Goal: Transaction & Acquisition: Purchase product/service

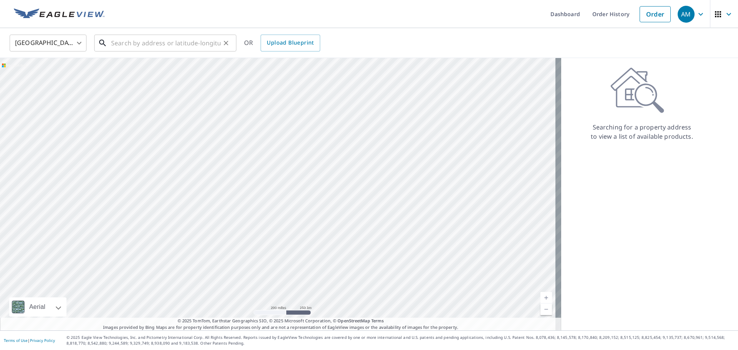
click at [155, 45] on input "text" at bounding box center [166, 43] width 110 height 22
click at [143, 41] on input "1520" at bounding box center [166, 43] width 110 height 22
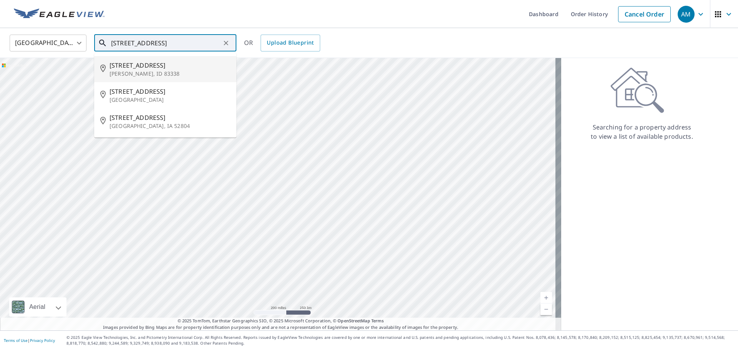
click at [150, 67] on span "[STREET_ADDRESS]" at bounding box center [170, 65] width 121 height 9
type input "[STREET_ADDRESS][PERSON_NAME]"
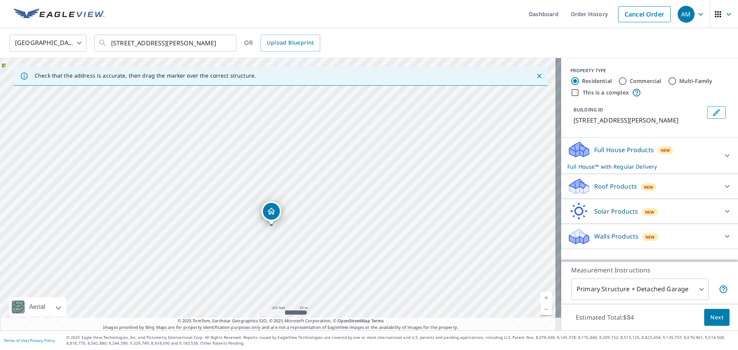
click at [626, 189] on p "Roof Products" at bounding box center [615, 186] width 43 height 9
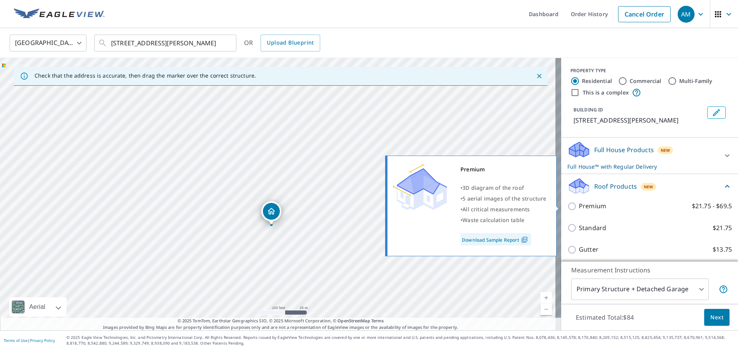
click at [567, 207] on input "Premium $21.75 - $69.5" at bounding box center [573, 206] width 12 height 9
checkbox input "true"
checkbox input "false"
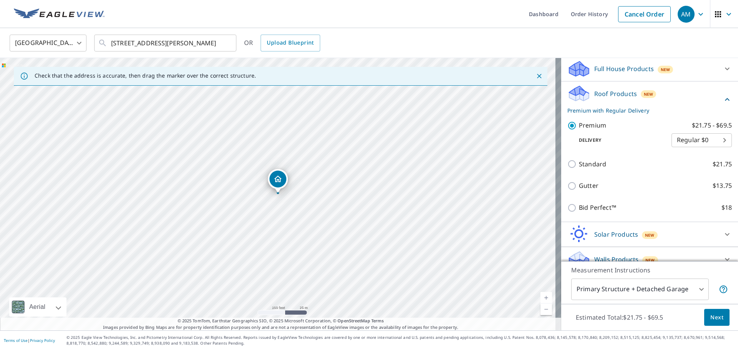
scroll to position [92, 0]
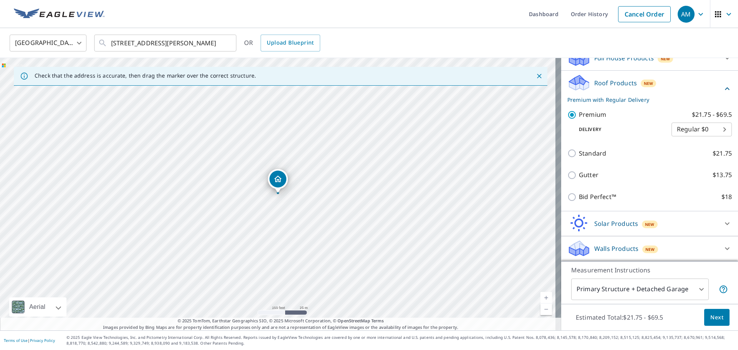
click at [696, 15] on icon "button" at bounding box center [700, 14] width 9 height 9
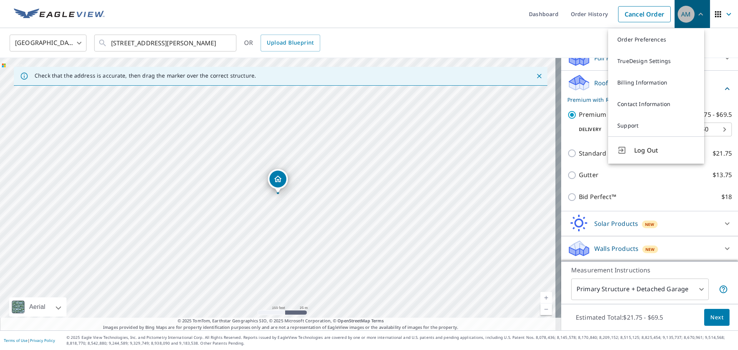
click at [696, 15] on icon "button" at bounding box center [700, 14] width 9 height 9
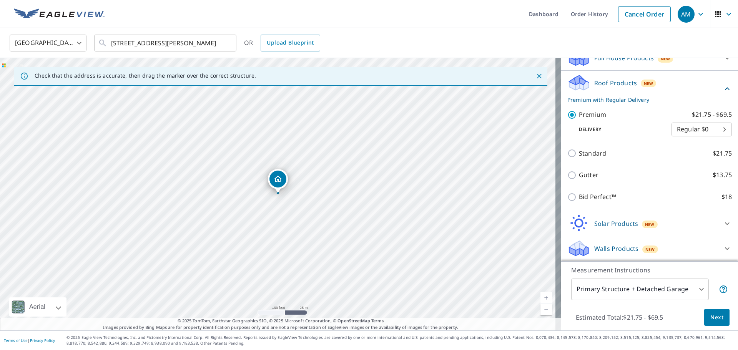
click at [711, 318] on span "Next" at bounding box center [716, 318] width 13 height 10
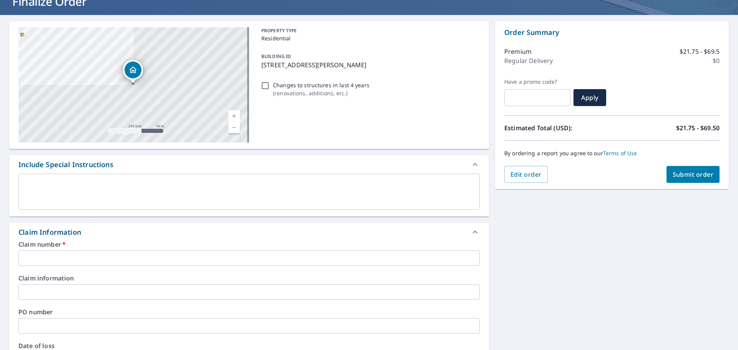
scroll to position [115, 0]
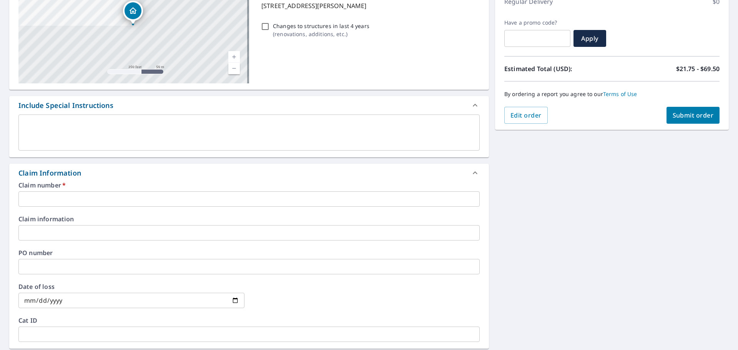
click at [145, 203] on input "text" at bounding box center [248, 198] width 461 height 15
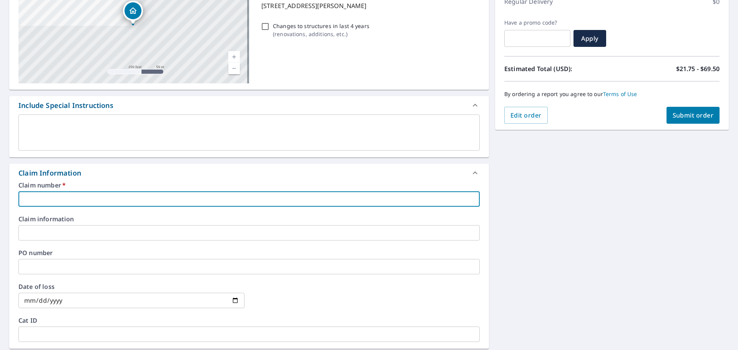
type input "T"
checkbox input "true"
type input "TW"
checkbox input "true"
type input "TWF"
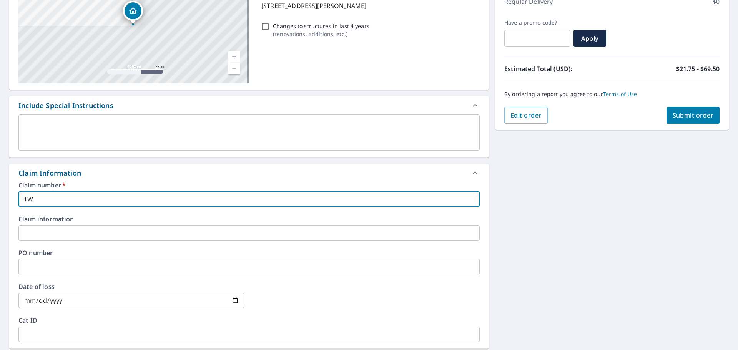
checkbox input "true"
type input "TWFH"
checkbox input "true"
type input "TWFHe"
checkbox input "true"
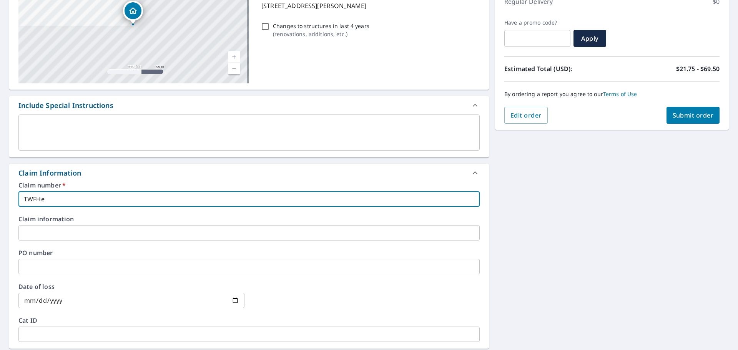
type input "TWFHel"
checkbox input "true"
type input "TWFHelm"
checkbox input "true"
type input "TWFHelms"
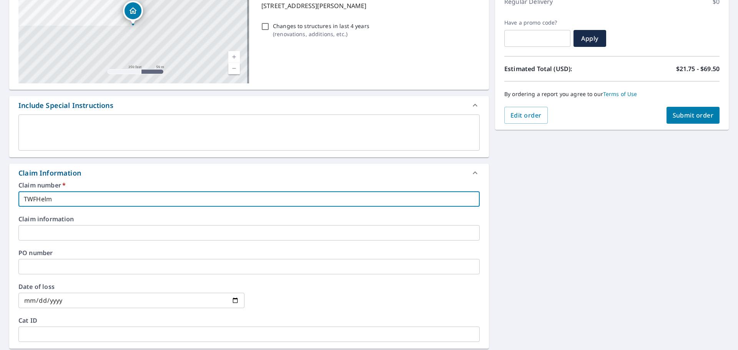
checkbox input "true"
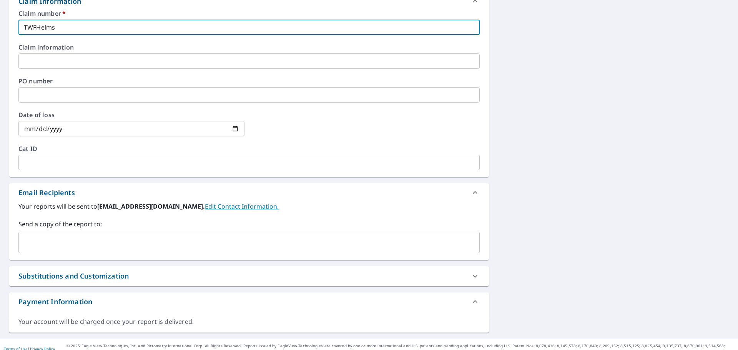
scroll to position [296, 0]
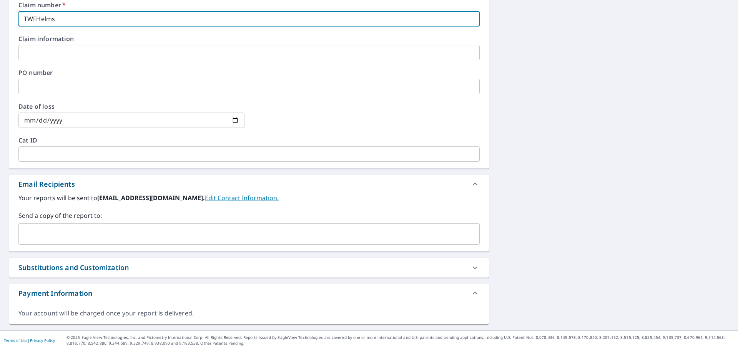
type input "TWFHelms"
click at [121, 240] on input "text" at bounding box center [243, 234] width 443 height 15
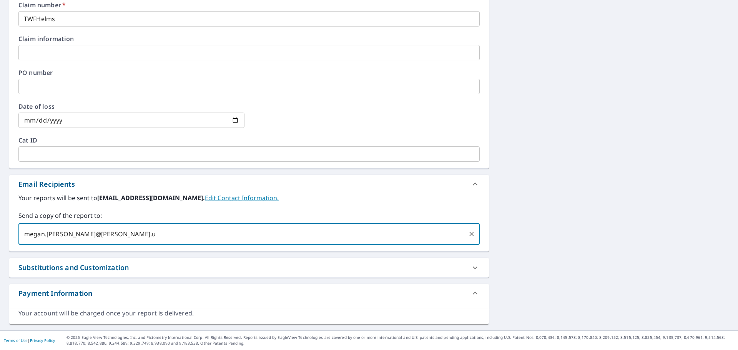
type input "[EMAIL_ADDRESS][PERSON_NAME][PERSON_NAME][DOMAIN_NAME]"
checkbox input "true"
type input "[EMAIL_ADDRESS][DOMAIN_NAME]"
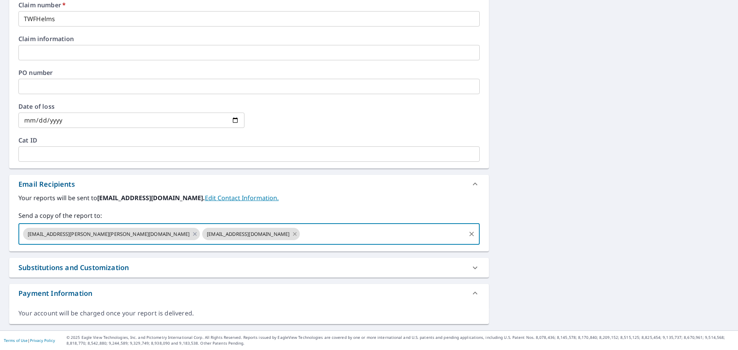
click at [292, 232] on icon at bounding box center [295, 234] width 6 height 8
checkbox input "true"
type input "[EMAIL_ADDRESS][DOMAIN_NAME]"
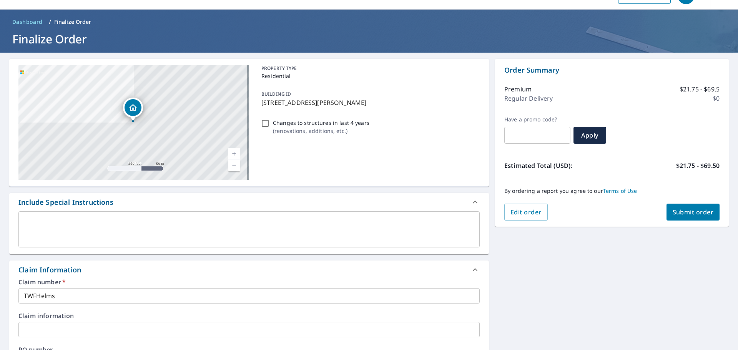
scroll to position [0, 0]
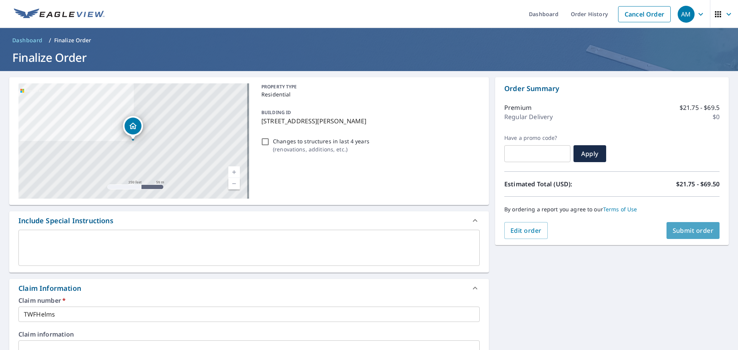
click at [682, 231] on span "Submit order" at bounding box center [693, 230] width 41 height 8
checkbox input "true"
